Goal: Check status: Check status

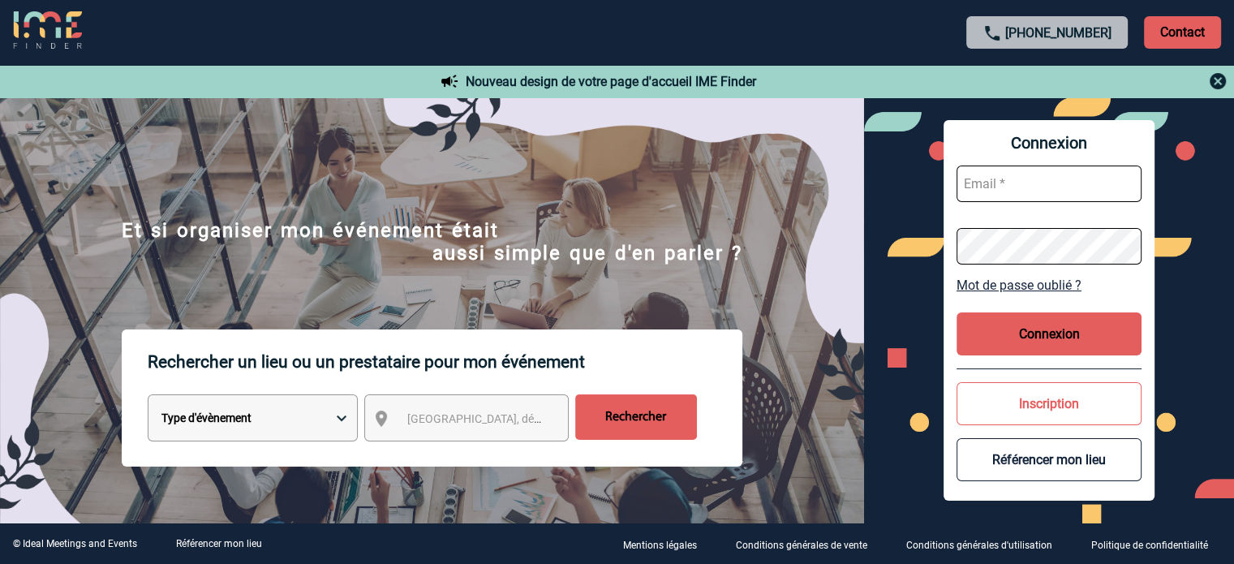
type input "jjandaux@ime-groupe.com"
click at [1036, 335] on button "Connexion" at bounding box center [1049, 333] width 185 height 43
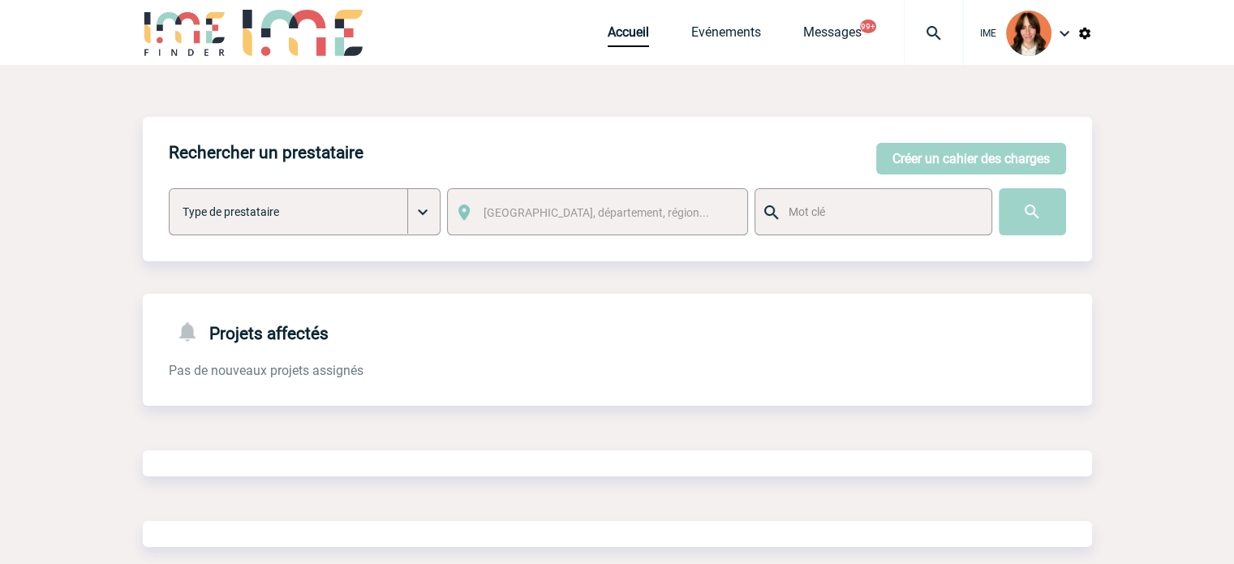
click at [919, 29] on img at bounding box center [934, 33] width 58 height 19
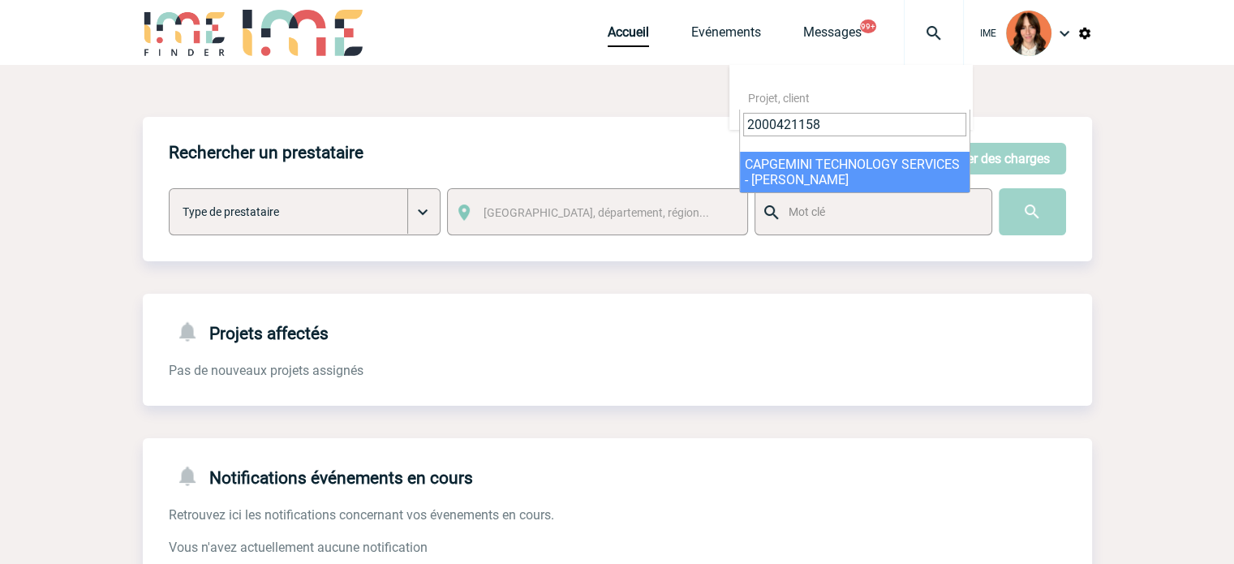
type input "2000421158"
select select "20659"
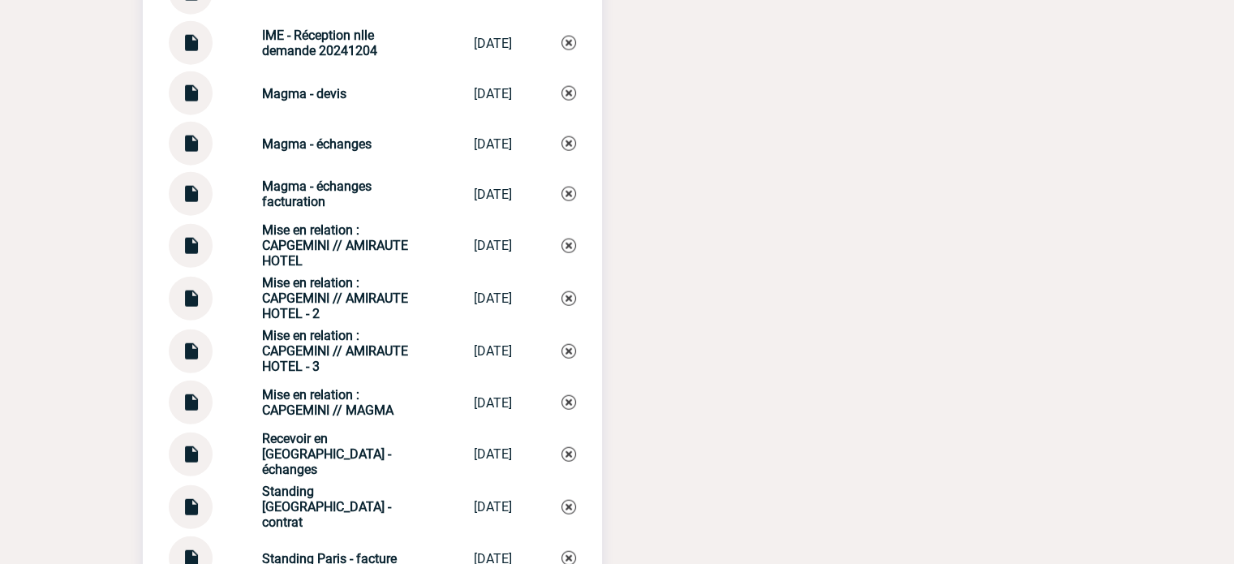
scroll to position [3976, 0]
